Goal: Contribute content

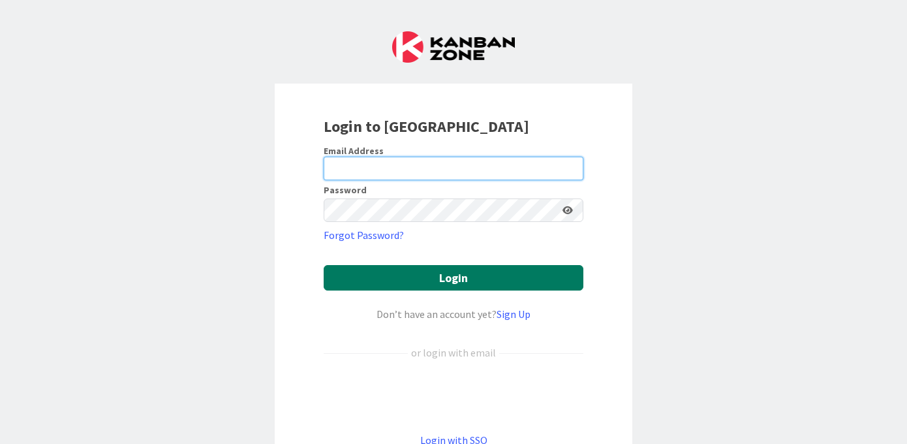
type input "[EMAIL_ADDRESS][DOMAIN_NAME]"
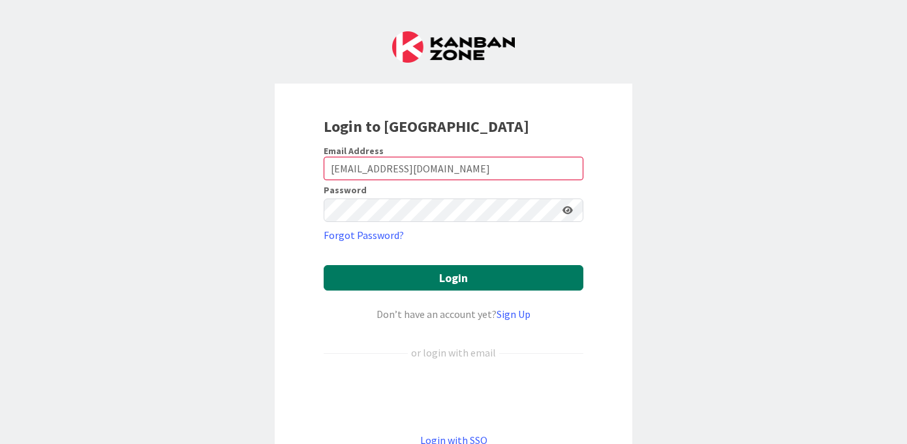
click at [455, 275] on button "Login" at bounding box center [454, 277] width 260 height 25
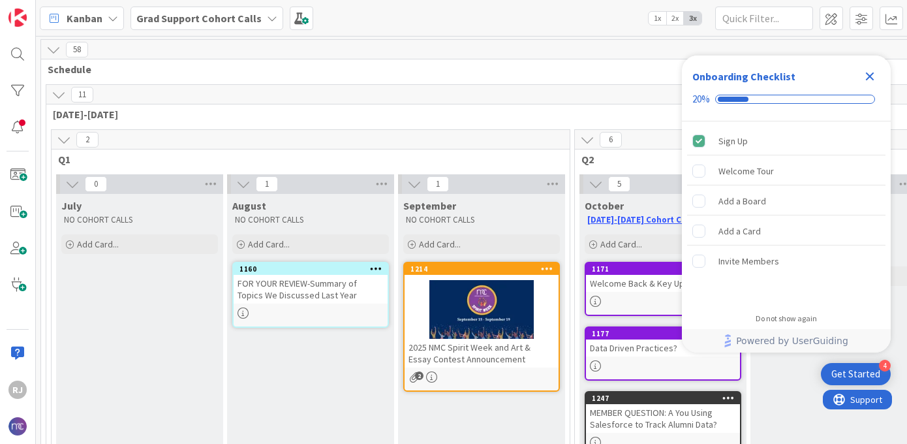
click at [251, 17] on b "Grad Support Cohort Calls" at bounding box center [198, 18] width 125 height 13
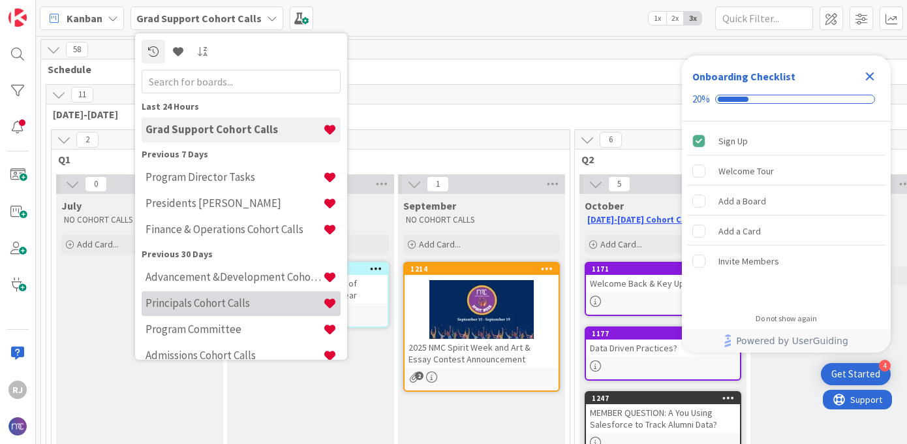
click at [204, 306] on h4 "Principals Cohort Calls" at bounding box center [233, 302] width 177 height 13
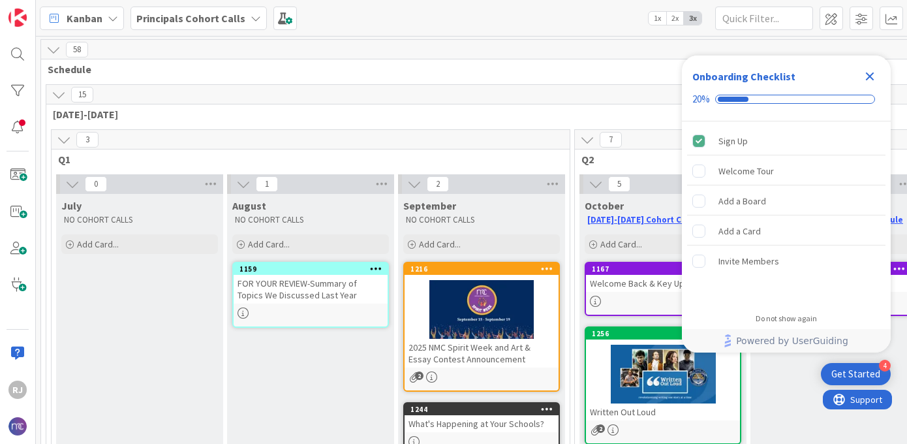
click at [870, 74] on icon "Close Checklist" at bounding box center [870, 76] width 8 height 8
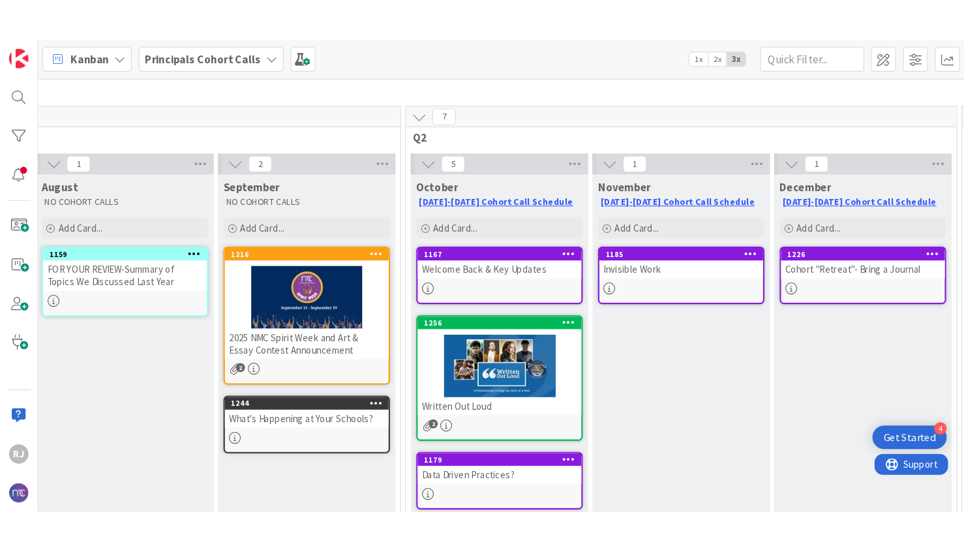
scroll to position [72, 193]
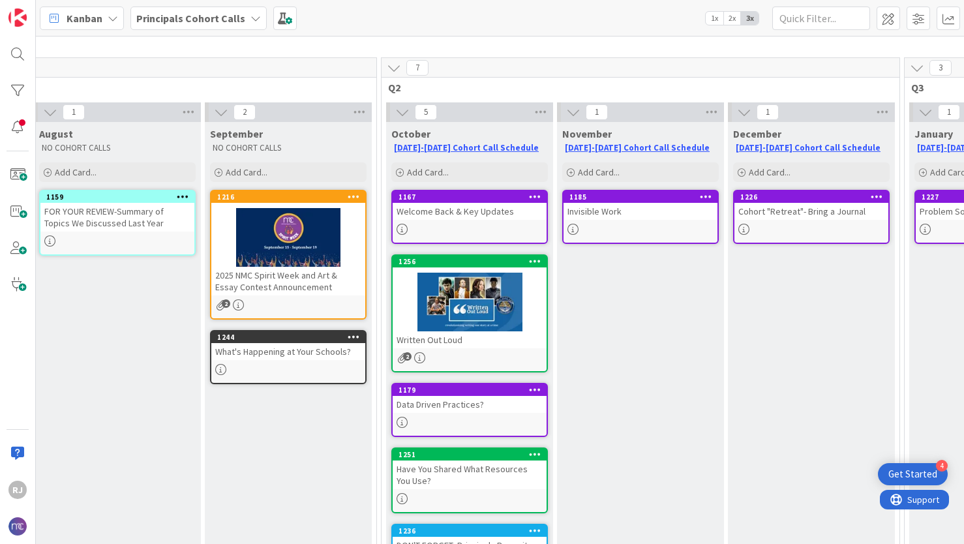
drag, startPoint x: 828, startPoint y: 295, endPoint x: 783, endPoint y: 275, distance: 49.9
click at [783, 273] on div "December 2025-2026 Cohort Call Schedule Add Card... 1226 Cohort "Retreat"- Brin…" at bounding box center [811, 355] width 167 height 466
drag, startPoint x: 783, startPoint y: 307, endPoint x: 680, endPoint y: 273, distance: 108.1
click at [680, 273] on div "5 October 2025-2026 Cohort Call Schedule Add Card... 1167 Welcome Back & Key Up…" at bounding box center [640, 348] width 513 height 493
click at [667, 64] on div "7" at bounding box center [641, 68] width 518 height 20
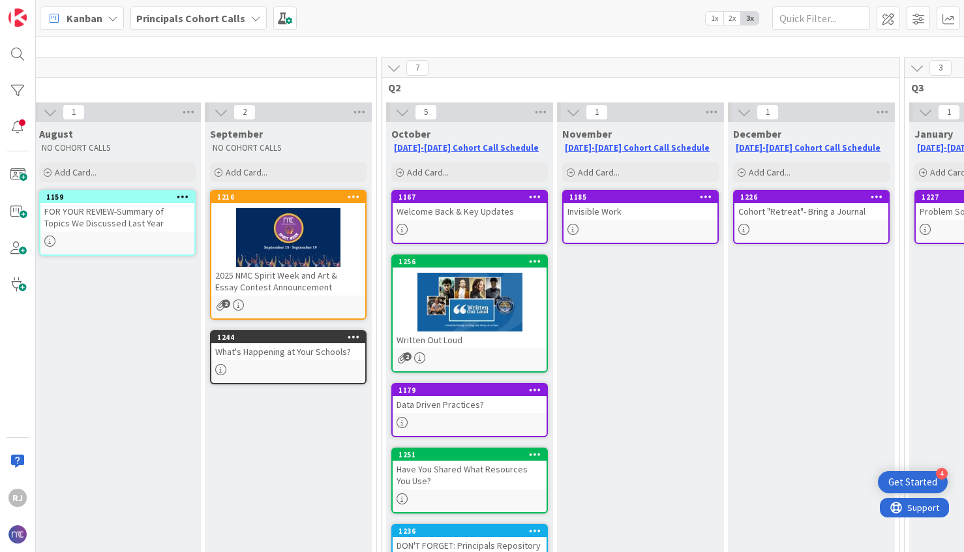
click at [488, 304] on div at bounding box center [470, 302] width 154 height 59
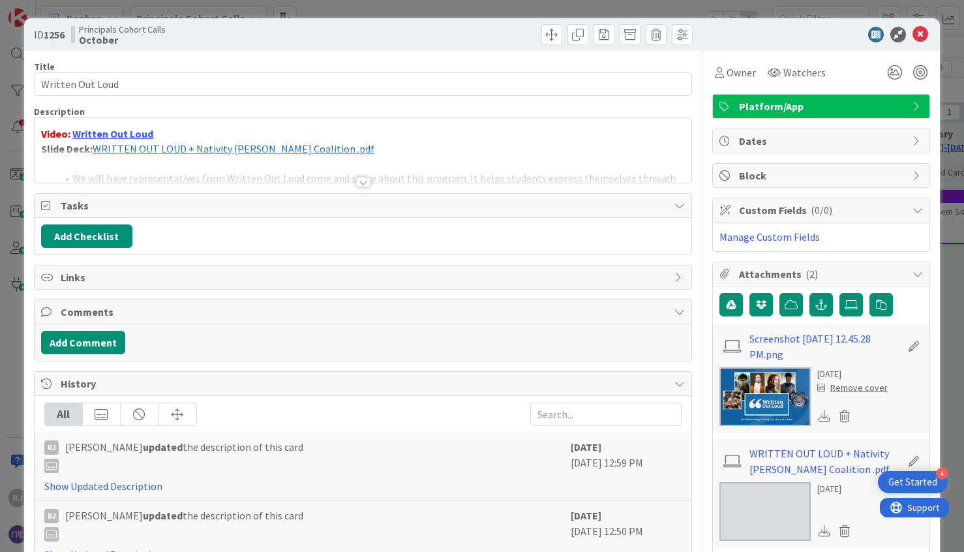
click at [361, 179] on div at bounding box center [363, 182] width 14 height 10
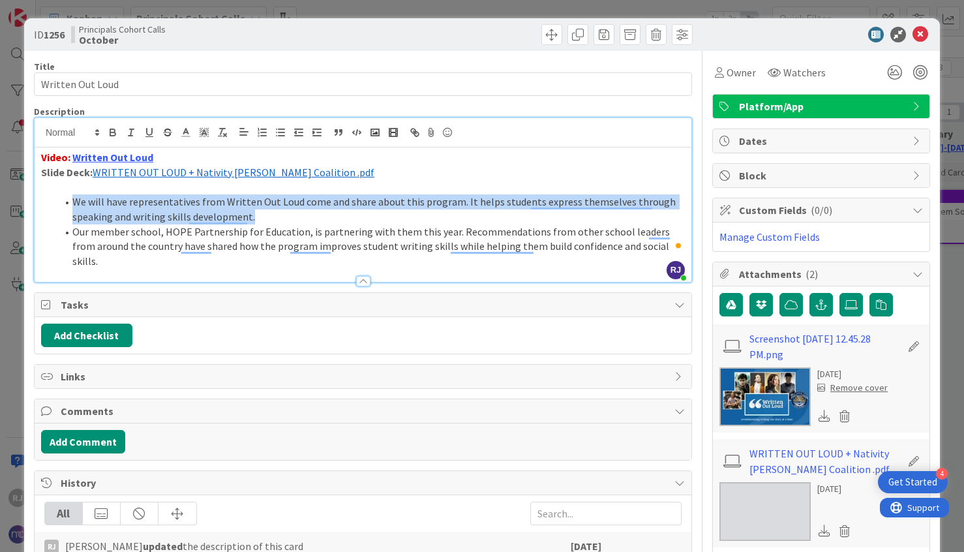
drag, startPoint x: 262, startPoint y: 217, endPoint x: 74, endPoint y: 203, distance: 189.0
click at [74, 203] on li "We will have representatives from Written Out Loud come and share about this pr…" at bounding box center [371, 208] width 628 height 29
copy li "We will have representatives from Written Out Loud come and share about this pr…"
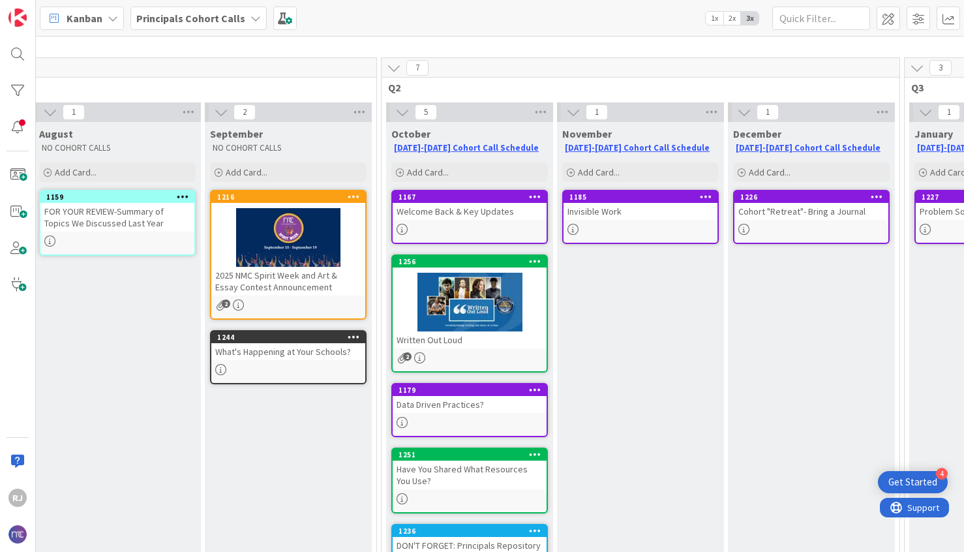
click at [478, 327] on div at bounding box center [470, 302] width 154 height 59
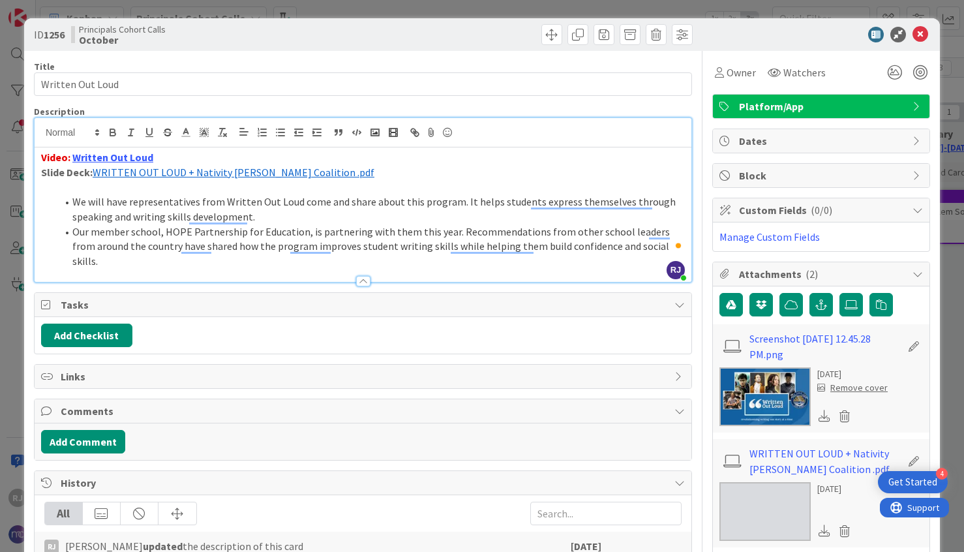
click at [230, 172] on span "WRITTEN OUT LOUD + Nativity Miguel Coalition .pdf" at bounding box center [234, 172] width 282 height 13
click at [906, 33] on icon at bounding box center [921, 35] width 16 height 16
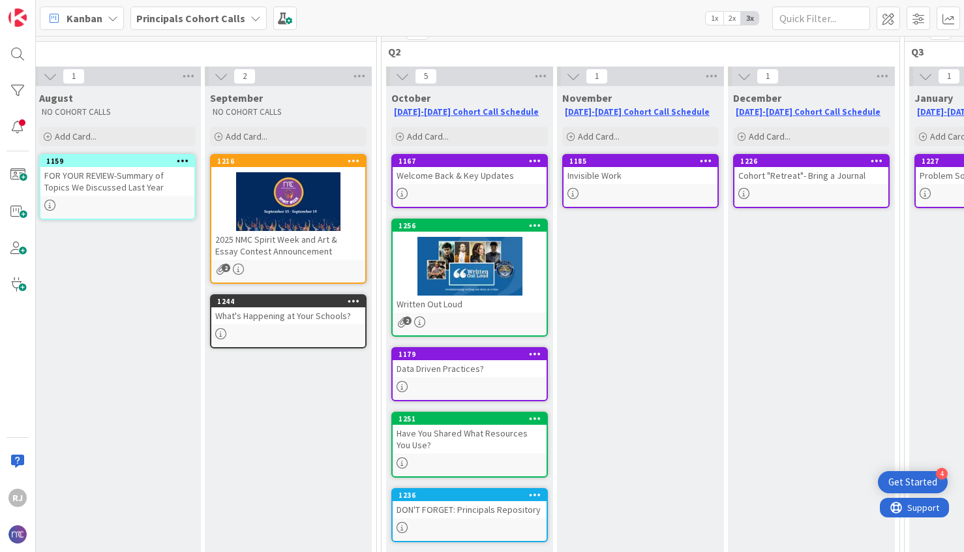
scroll to position [104, 193]
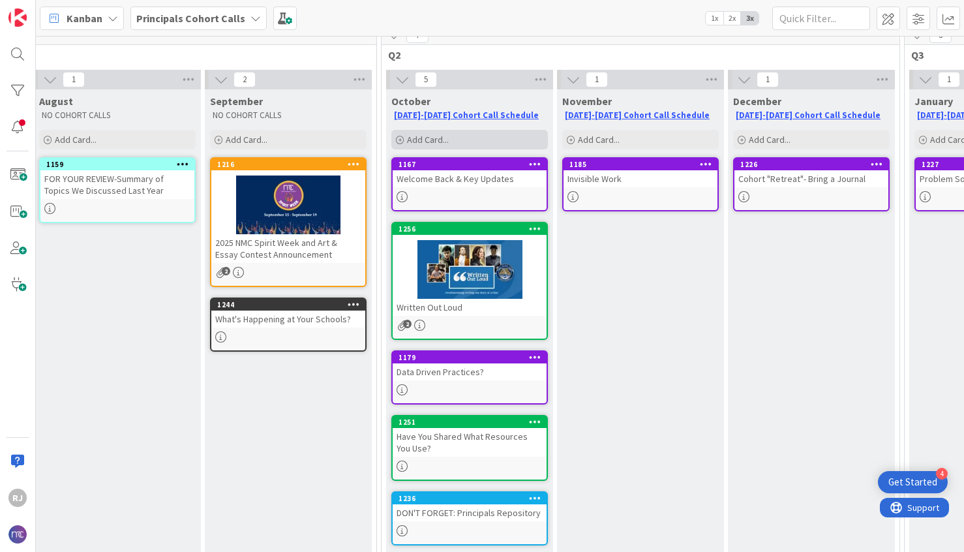
click at [429, 136] on span "Add Card..." at bounding box center [428, 140] width 42 height 12
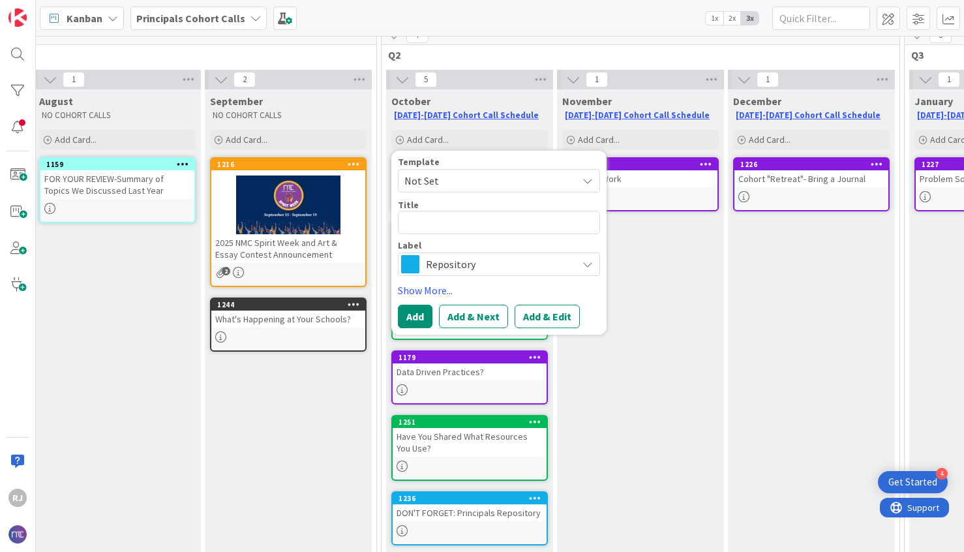
click at [458, 264] on span "Repository" at bounding box center [498, 264] width 145 height 18
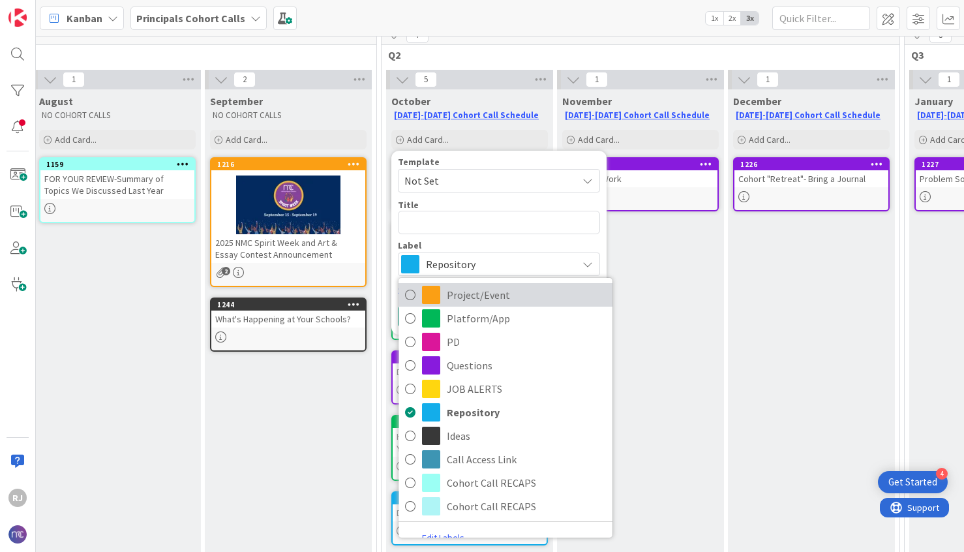
click at [482, 294] on span "Project/Event" at bounding box center [526, 295] width 159 height 20
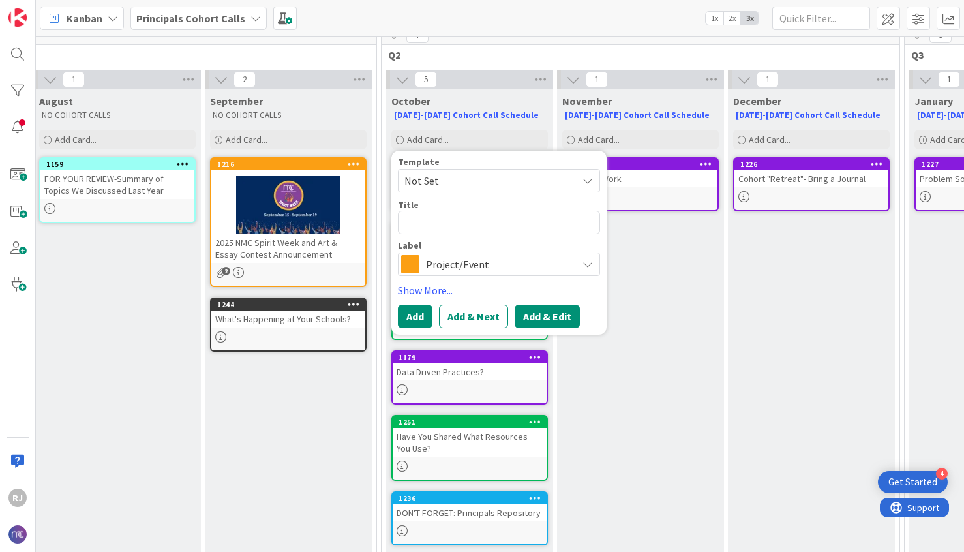
click at [543, 316] on button "Add & Edit" at bounding box center [547, 316] width 65 height 23
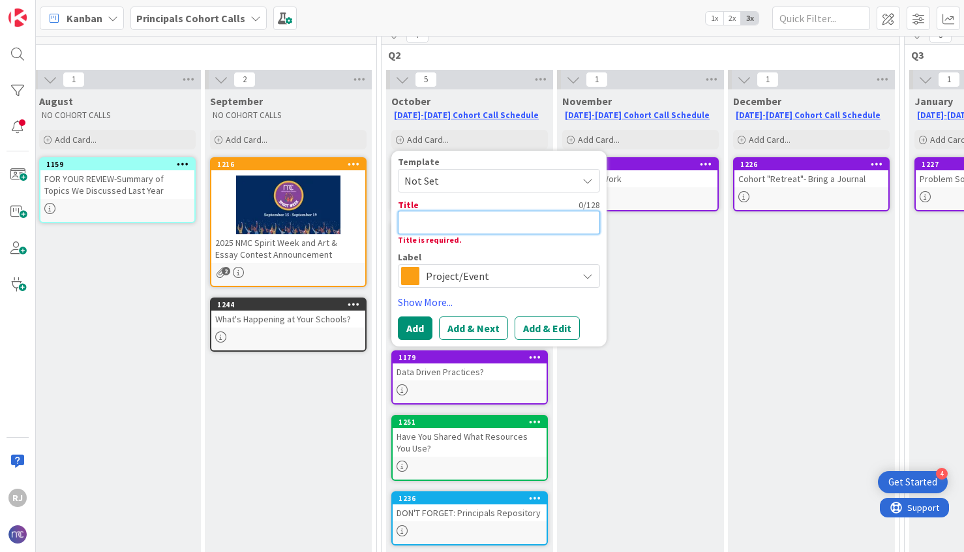
click at [481, 219] on textarea at bounding box center [499, 222] width 202 height 23
type textarea "x"
type textarea "N"
type textarea "x"
type textarea "NM"
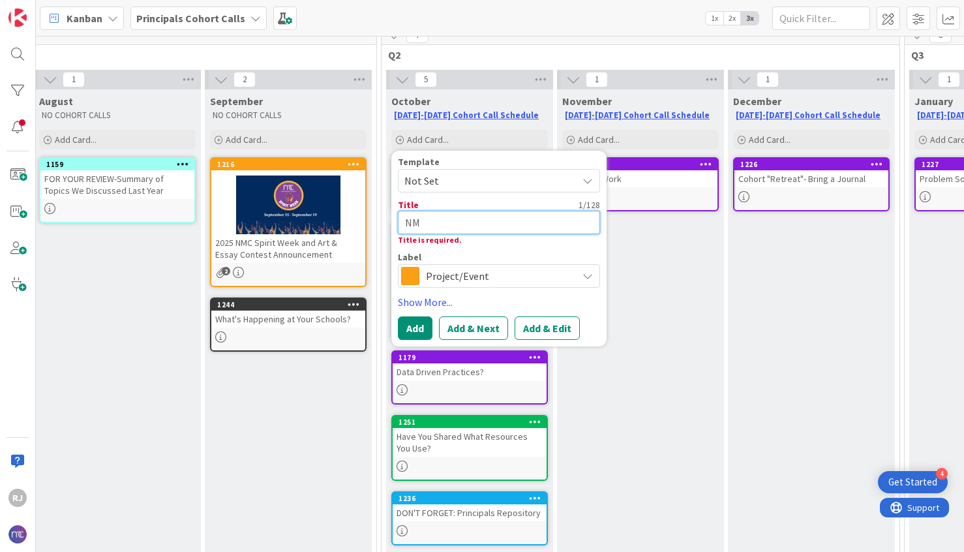
type textarea "x"
type textarea "NMC"
type textarea "x"
type textarea "NMC"
type textarea "x"
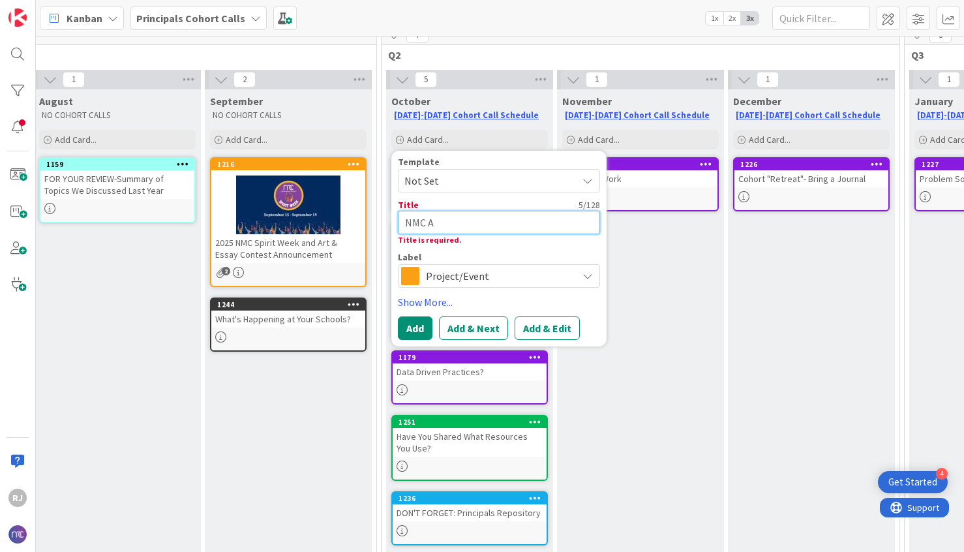
type textarea "NMC Ar"
type textarea "x"
type textarea "NMC Art"
type textarea "x"
type textarea "NMC Art"
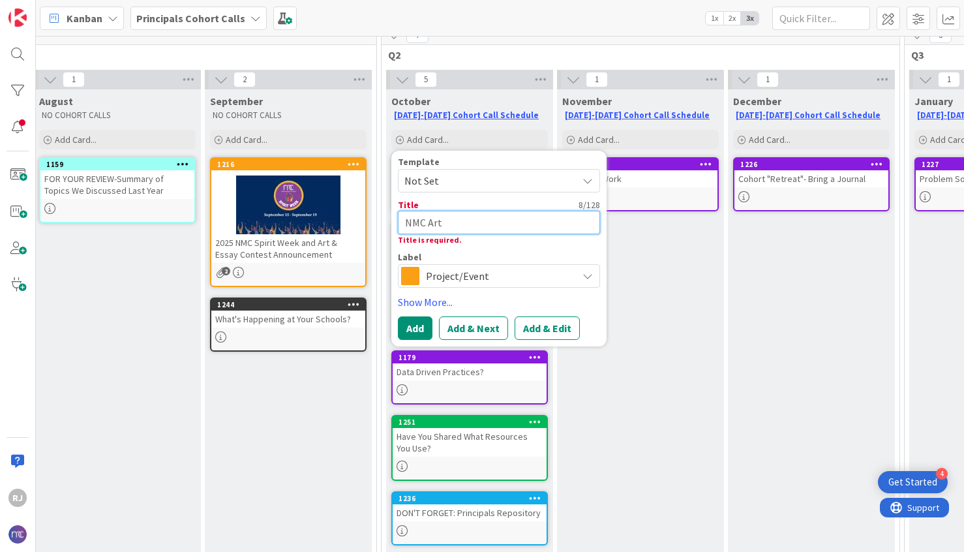
type textarea "x"
type textarea "NMC Art &"
type textarea "x"
type textarea "NMC Art &"
type textarea "x"
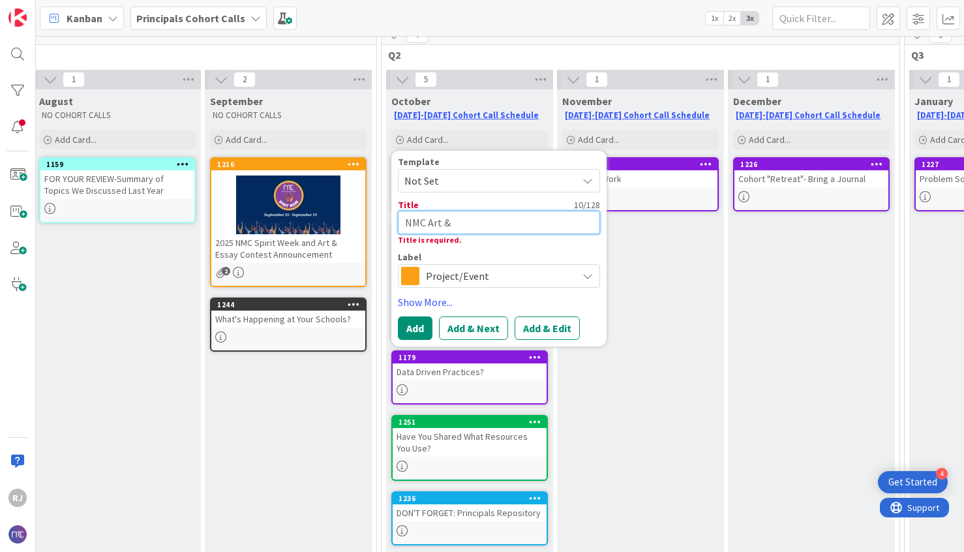
type textarea "NMC Art & E"
type textarea "x"
type textarea "NMC Art & Es"
type textarea "x"
type textarea "NMC Art & Ess"
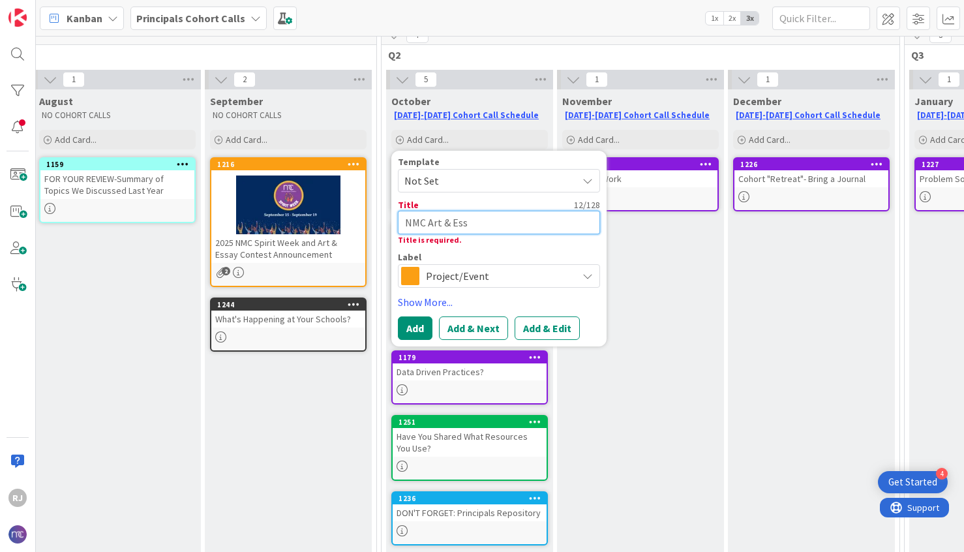
type textarea "x"
type textarea "NMC Art & Essay"
type textarea "x"
type textarea "NMC Art & Essay"
type textarea "x"
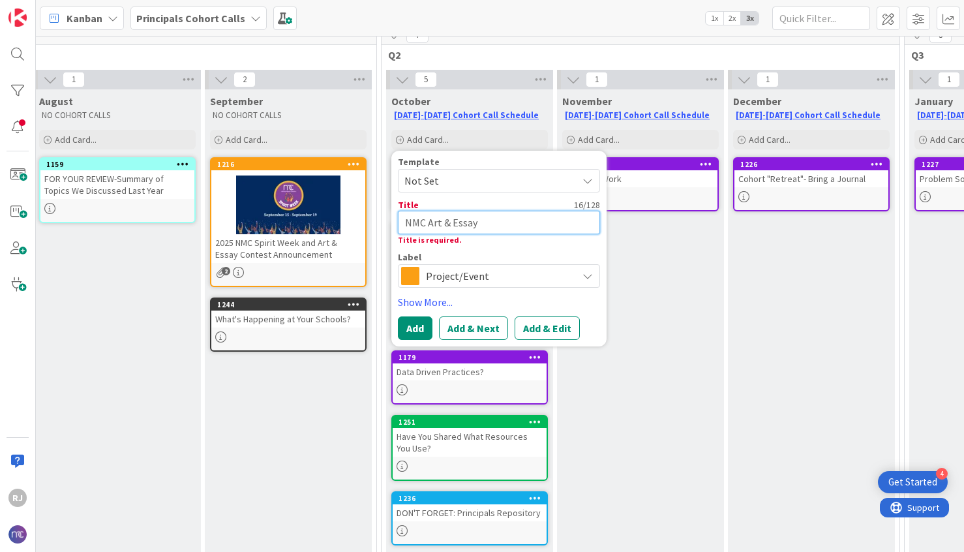
type textarea "NMC Art & Essay C"
type textarea "x"
type textarea "NMC Art & Essay Co"
type textarea "x"
type textarea "NMC Art & Essay Con"
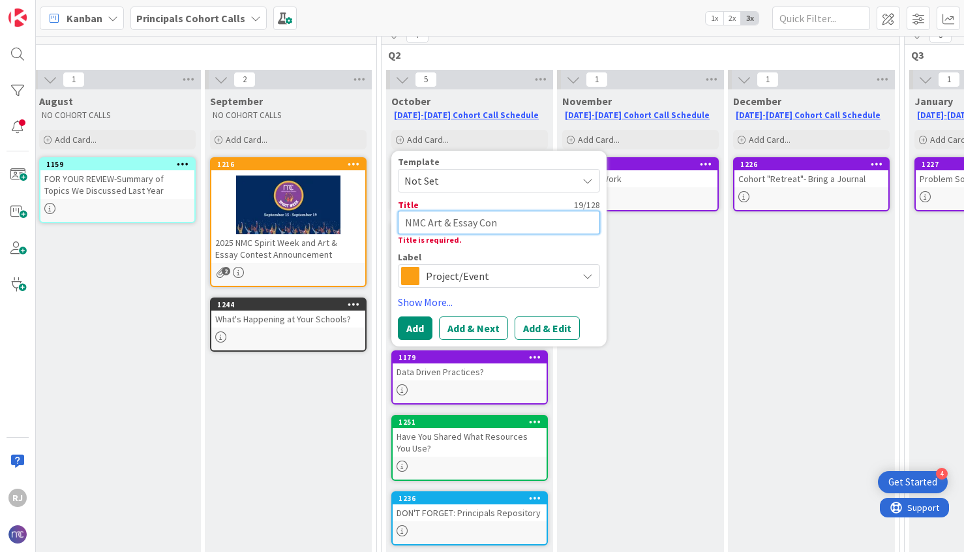
type textarea "x"
type textarea "NMC Art & Essay Cont"
type textarea "x"
type textarea "NMC Art & Essay Conta"
type textarea "x"
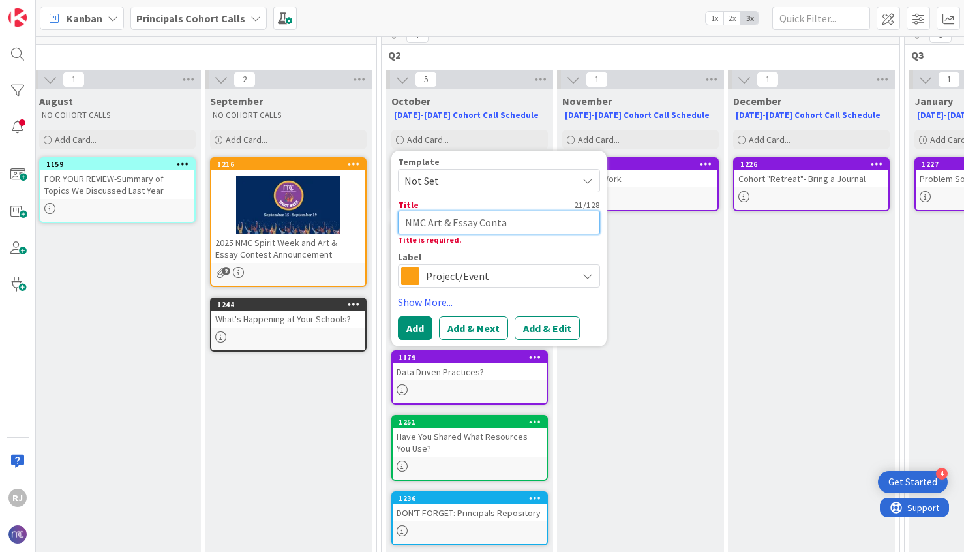
type textarea "NMC Art & Essay Cont"
type textarea "x"
type textarea "NMC Art & Essay Conte"
type textarea "x"
type textarea "NMC Art & Essay Contes"
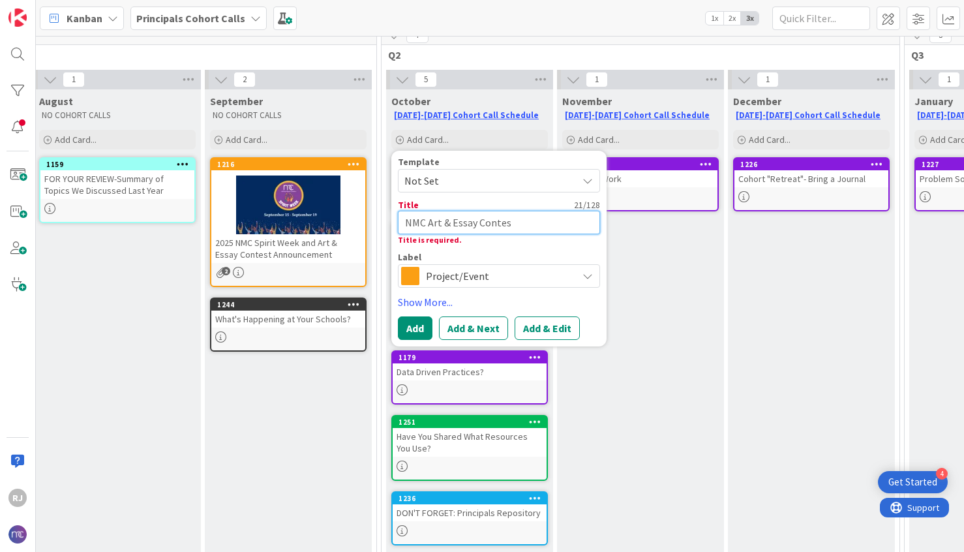
type textarea "x"
type textarea "NMC Art & Essay Contest"
click at [558, 326] on button "Add & Edit" at bounding box center [547, 327] width 65 height 23
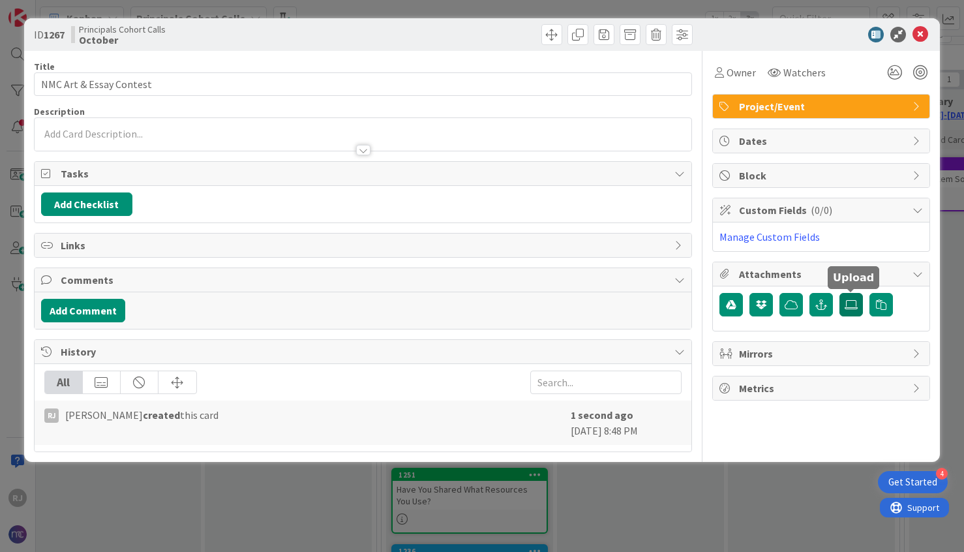
click at [856, 303] on icon at bounding box center [851, 304] width 13 height 10
click at [840, 293] on input "file" at bounding box center [840, 293] width 0 height 0
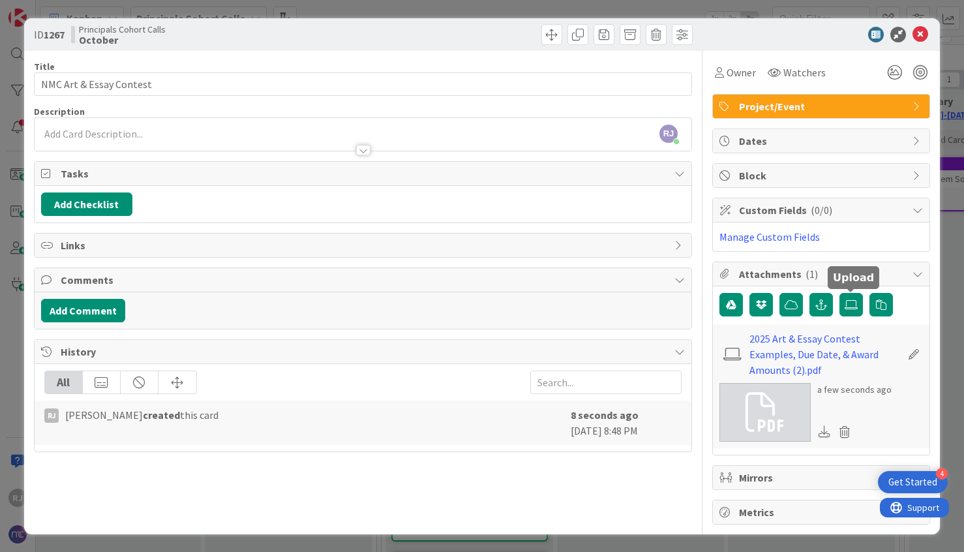
click at [783, 409] on icon at bounding box center [765, 412] width 39 height 39
click at [841, 430] on icon at bounding box center [845, 432] width 18 height 20
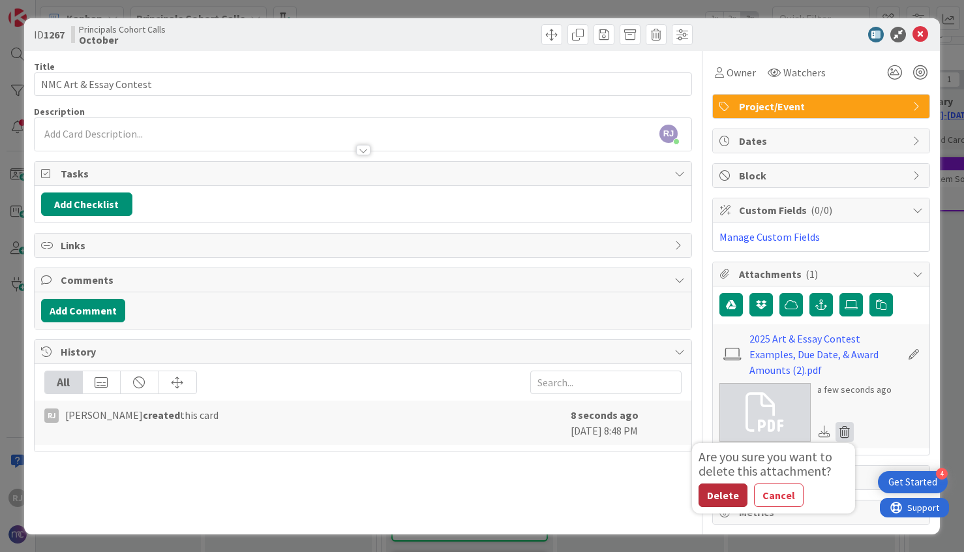
click at [721, 443] on button "Delete" at bounding box center [723, 494] width 49 height 23
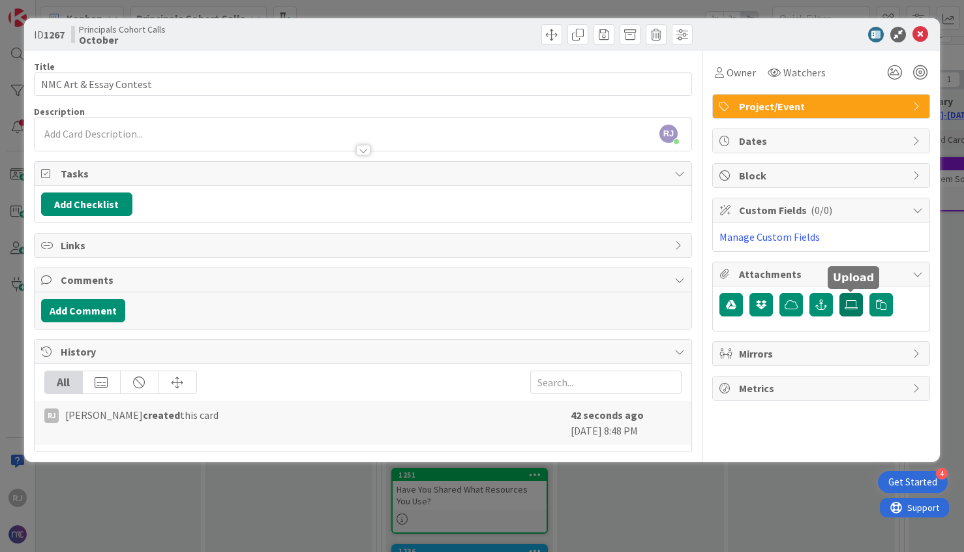
click at [852, 298] on label at bounding box center [851, 304] width 23 height 23
click at [840, 293] on input "file" at bounding box center [840, 293] width 0 height 0
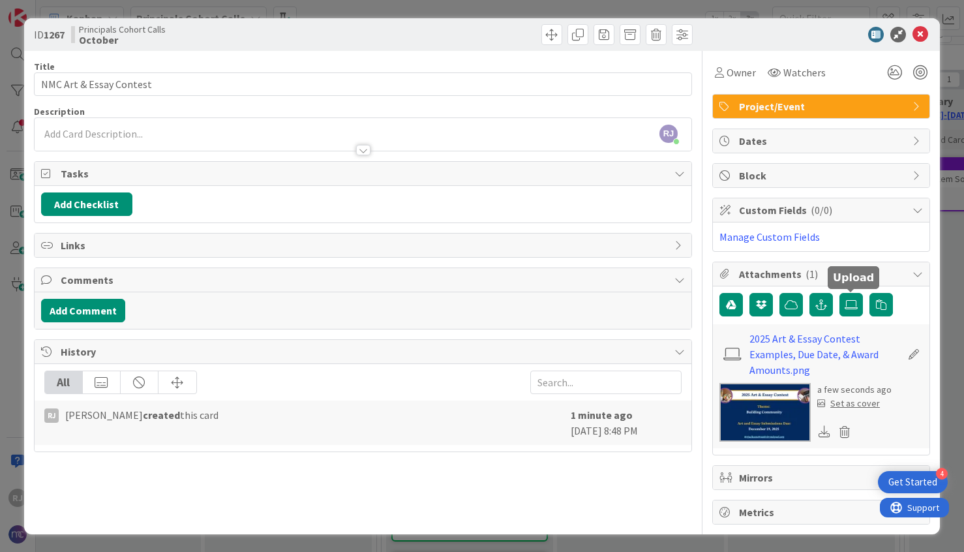
click at [850, 402] on div "Set as cover" at bounding box center [848, 404] width 63 height 14
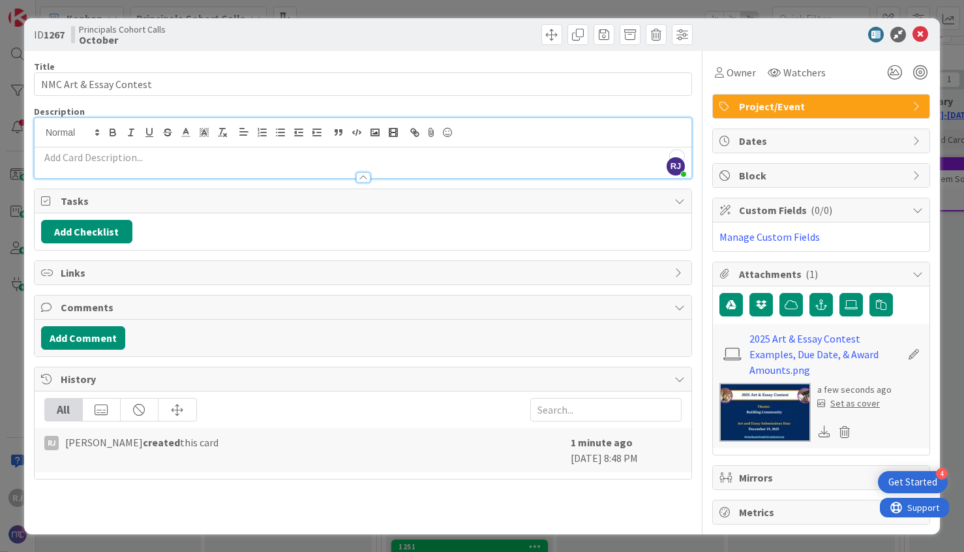
click at [269, 132] on div "RJ Roslynn Jackson just joined" at bounding box center [363, 148] width 657 height 60
click at [855, 303] on icon at bounding box center [851, 304] width 13 height 10
click at [840, 293] on input "file" at bounding box center [840, 293] width 0 height 0
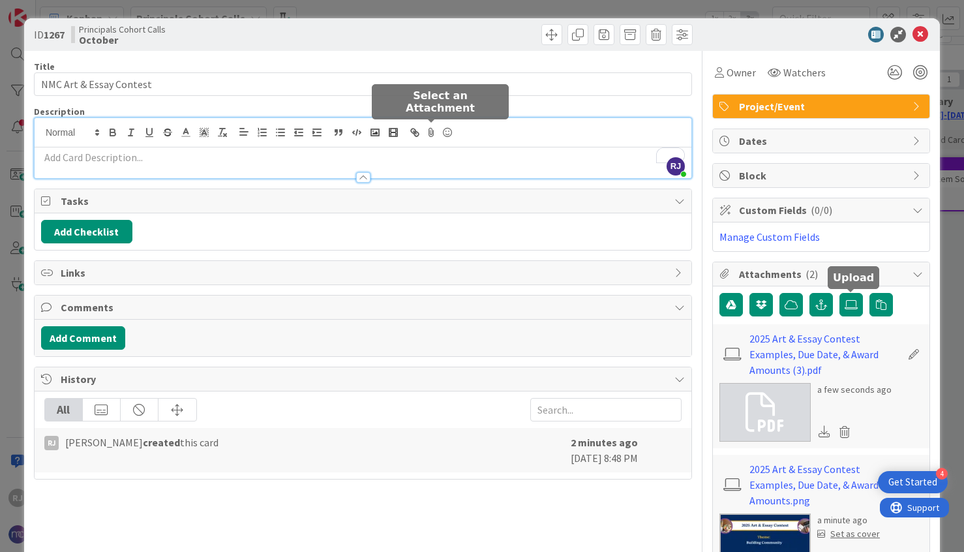
click at [432, 133] on icon at bounding box center [432, 132] width 16 height 18
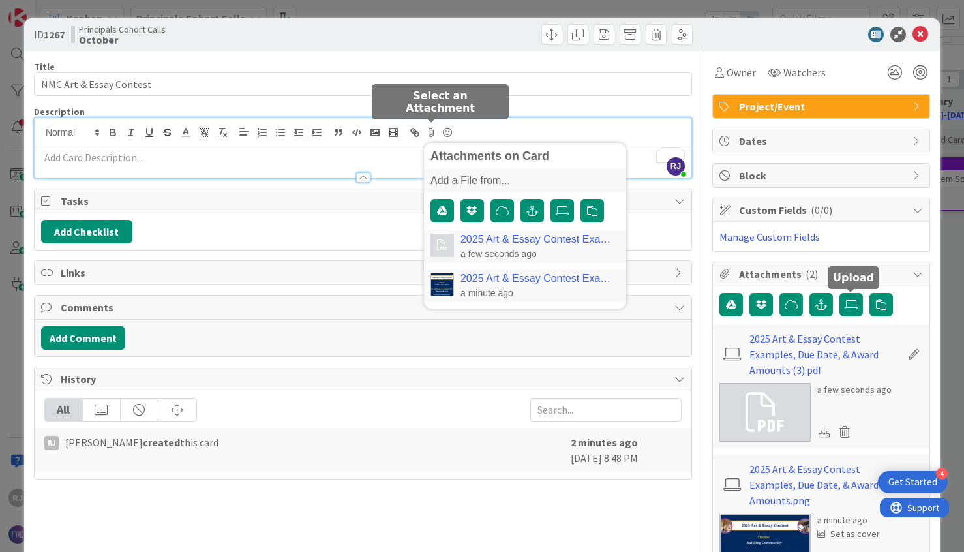
click at [480, 238] on link "2025 Art & Essay Contest Examples, Due Date, & Award Amounts (3).pdf" at bounding box center [537, 240] width 153 height 12
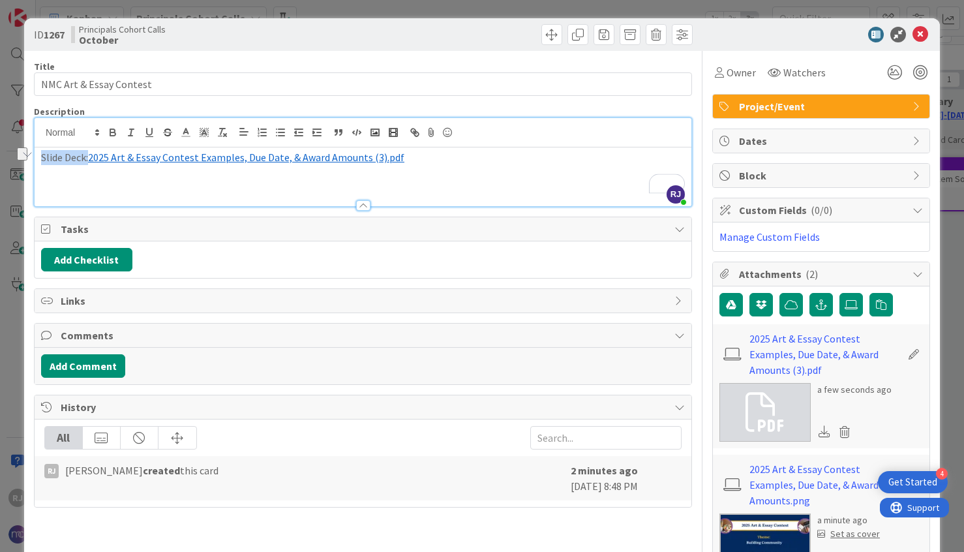
drag, startPoint x: 89, startPoint y: 157, endPoint x: 40, endPoint y: 156, distance: 49.6
click at [40, 156] on div "Slide Deck: ﻿ 2025 Art & Essay Contest Examples, Due Date, & Award Amounts (3).…" at bounding box center [363, 176] width 657 height 59
click at [108, 134] on icon "button" at bounding box center [113, 133] width 12 height 12
click at [437, 159] on p "Slide Deck: ﻿ 2025 Art & Essay Contest Examples, Due Date, & Award Amounts (3).…" at bounding box center [363, 157] width 644 height 15
click at [42, 156] on strong "Slide Deck:" at bounding box center [67, 157] width 52 height 13
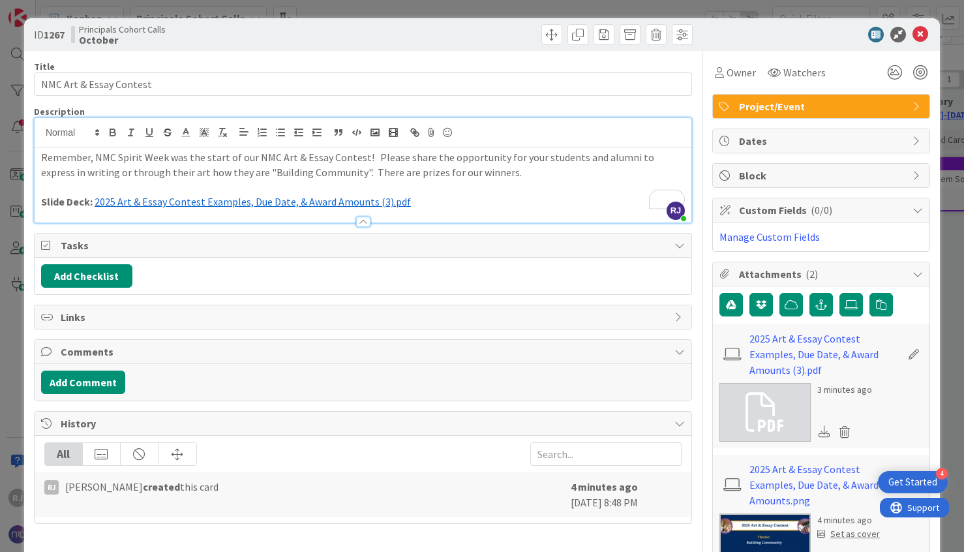
click at [472, 168] on p "Remember, NMC Spirit Week was the start of our NMC Art & Essay Contest! Please …" at bounding box center [363, 164] width 644 height 29
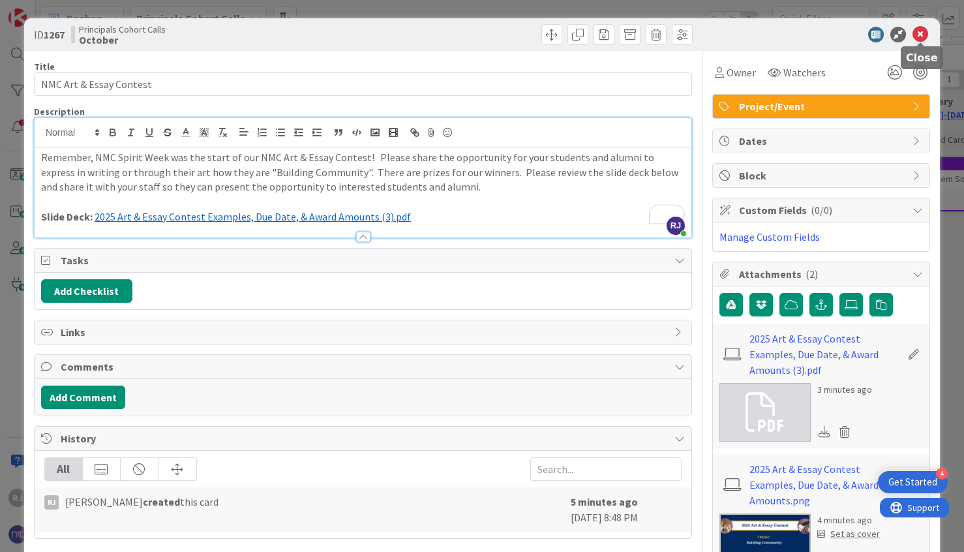
click at [906, 31] on icon at bounding box center [921, 35] width 16 height 16
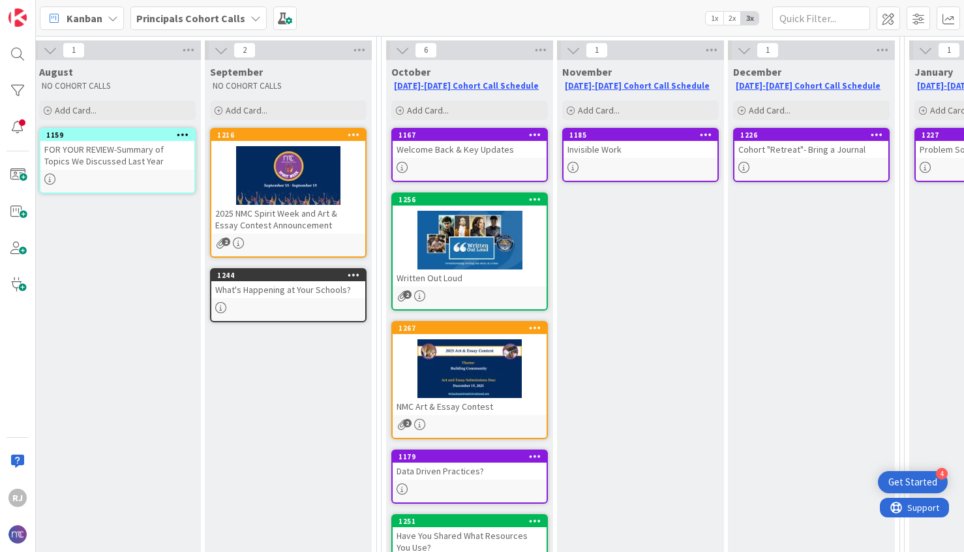
scroll to position [120, 193]
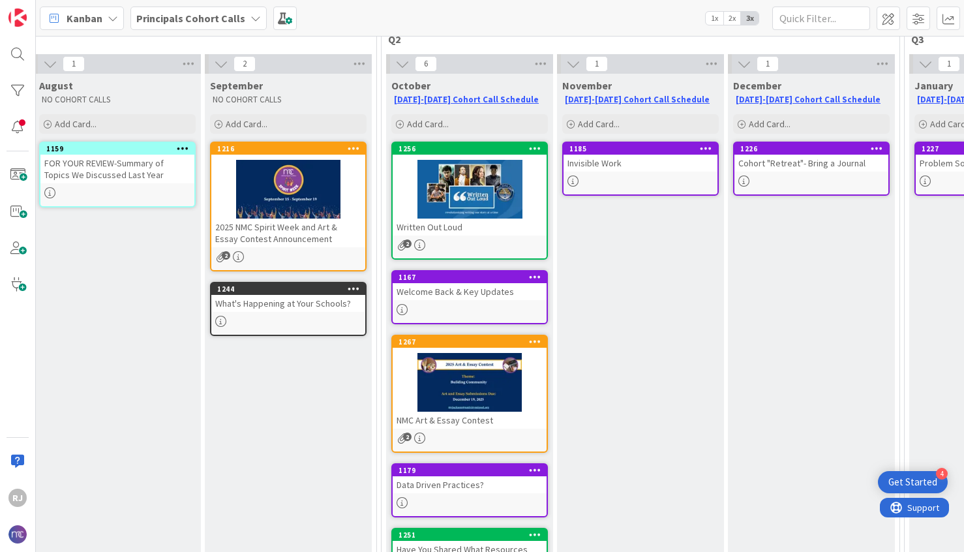
click at [584, 318] on div "November 2025-2026 Cohort Call Schedule Add Card... 1185 Invisible Work" at bounding box center [640, 371] width 167 height 595
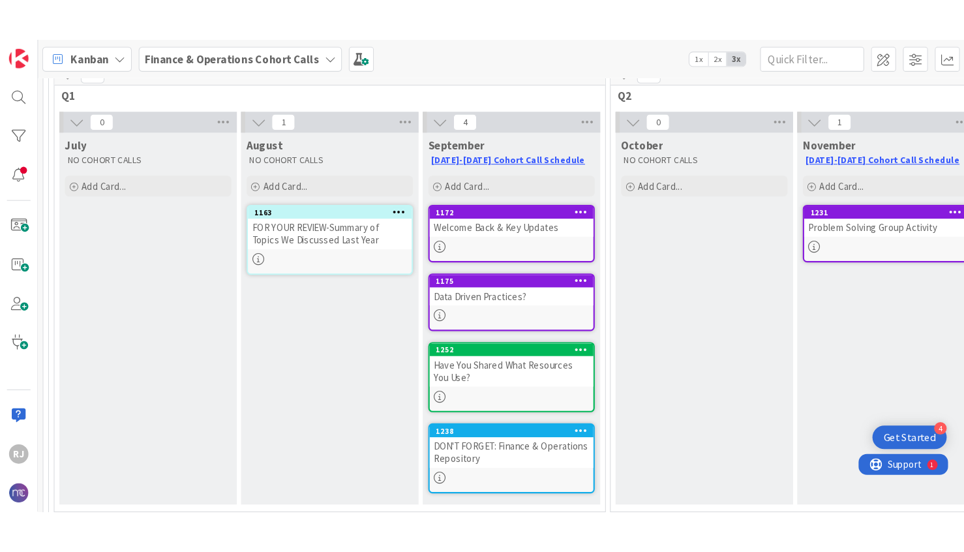
scroll to position [106, 0]
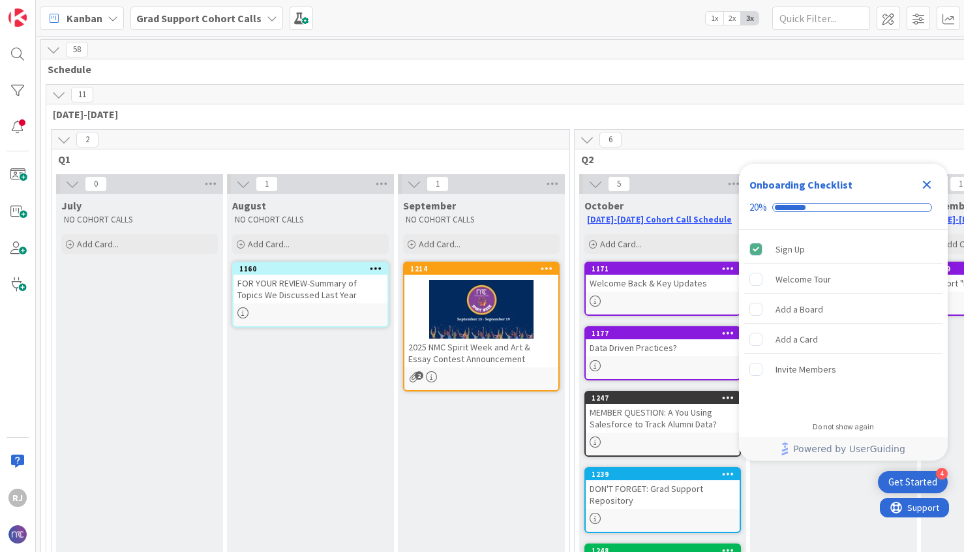
click at [930, 181] on icon "Close Checklist" at bounding box center [927, 185] width 8 height 8
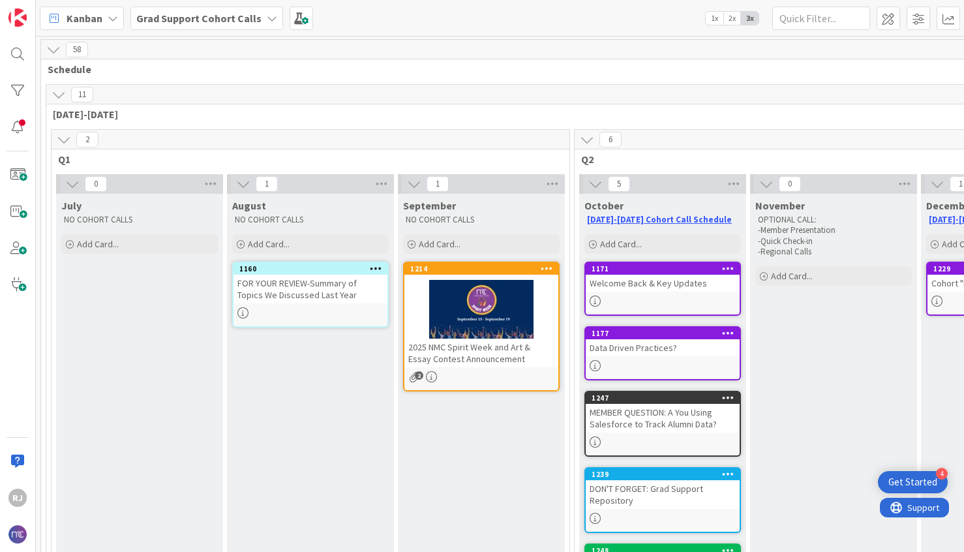
click at [253, 16] on b "Grad Support Cohort Calls" at bounding box center [198, 18] width 125 height 13
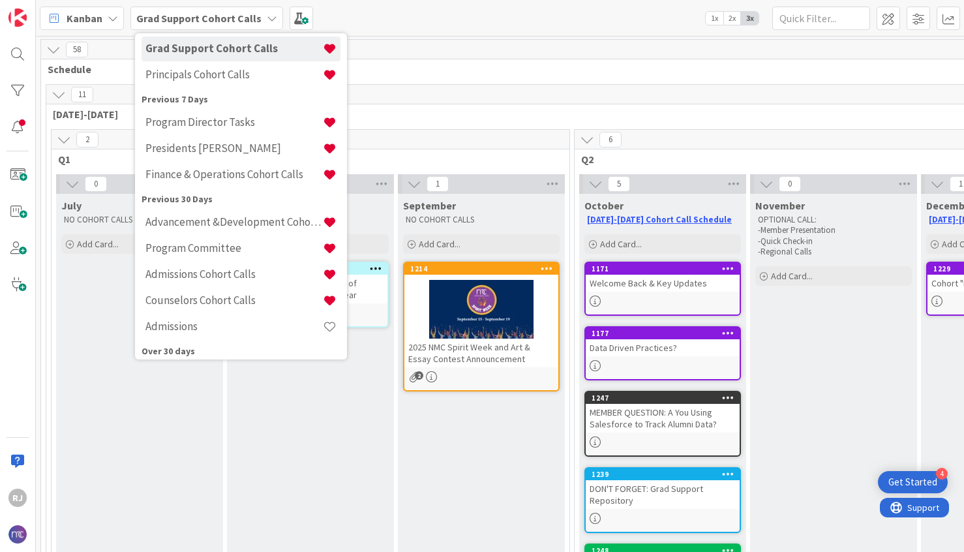
scroll to position [83, 0]
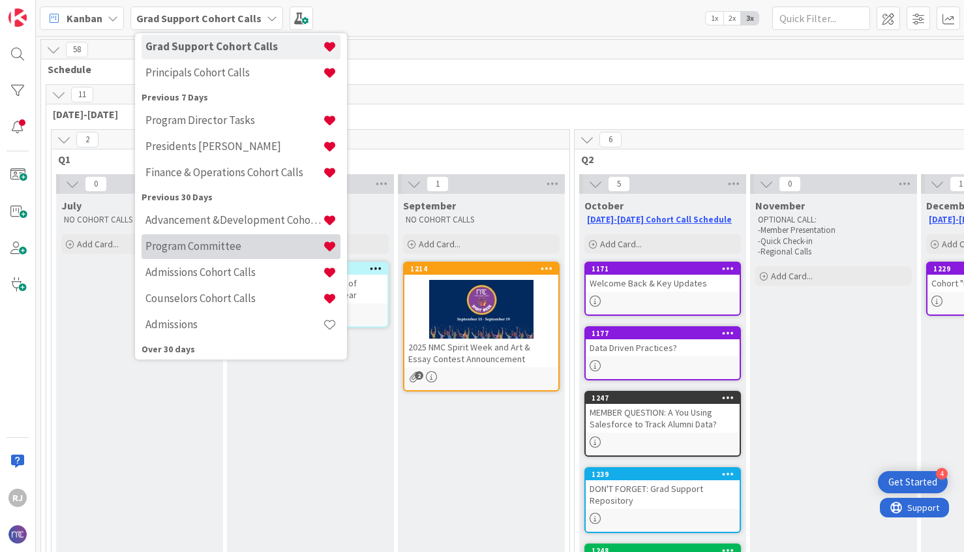
click at [186, 237] on div "Program Committee" at bounding box center [241, 246] width 199 height 25
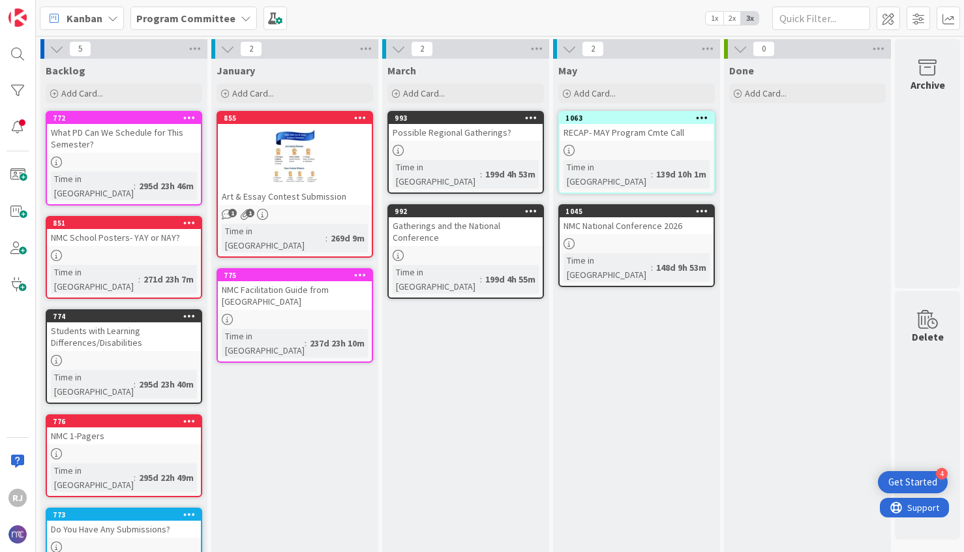
click at [241, 21] on icon at bounding box center [246, 18] width 10 height 10
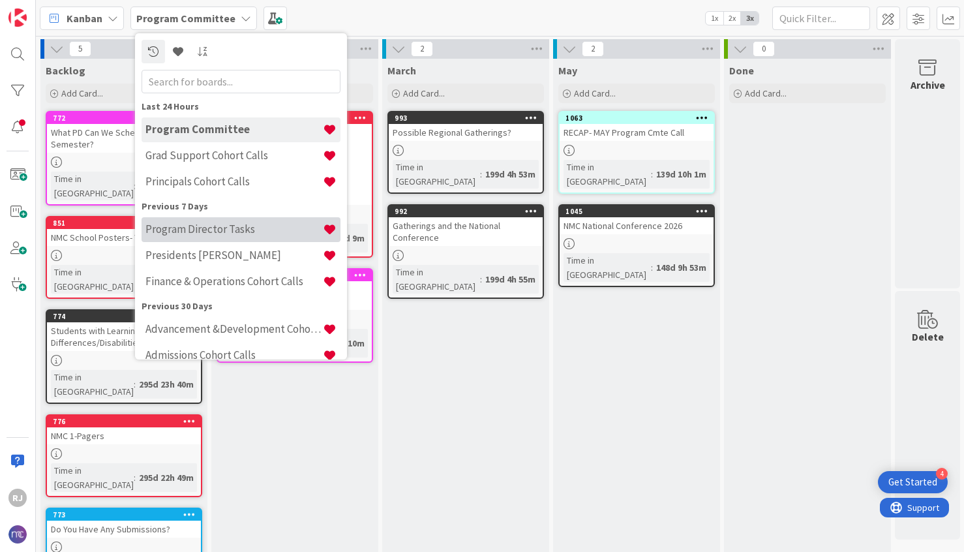
click at [194, 227] on h4 "Program Director Tasks" at bounding box center [233, 228] width 177 height 13
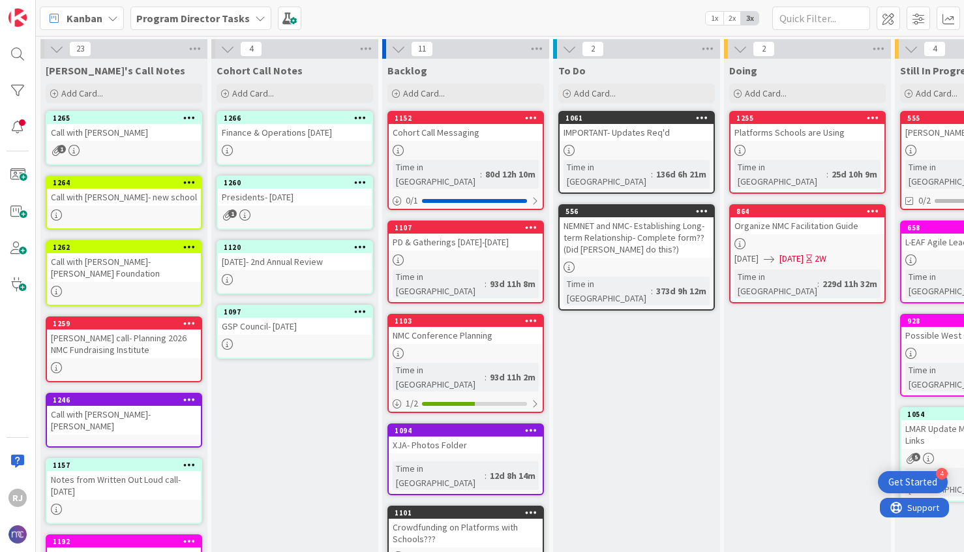
click at [164, 193] on div "Call with Sheila Rawlings- new school" at bounding box center [124, 197] width 154 height 17
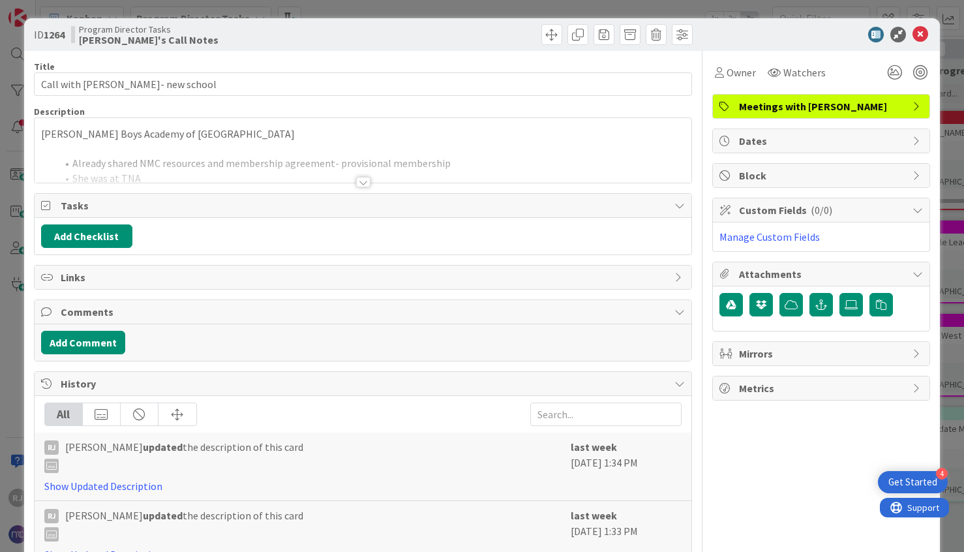
click at [359, 178] on div at bounding box center [363, 182] width 14 height 10
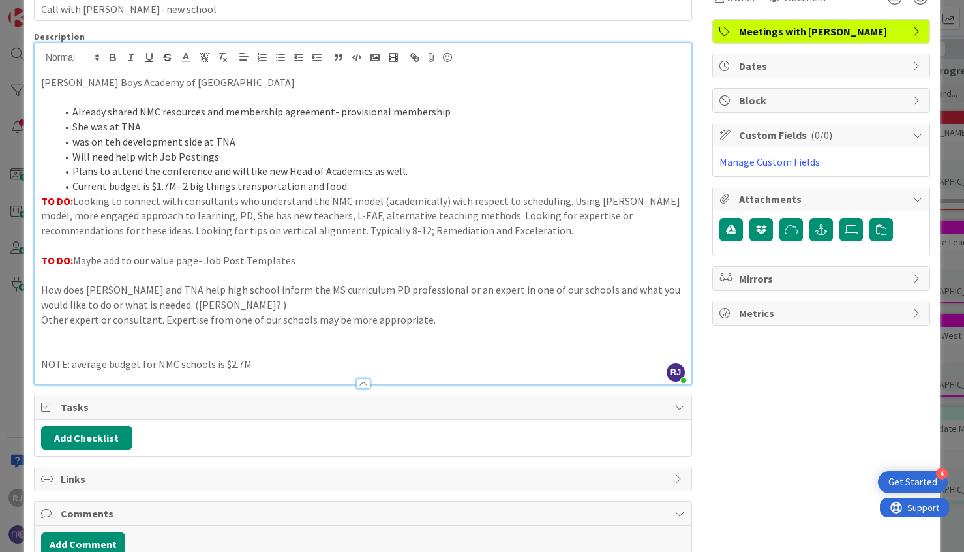
scroll to position [78, 0]
